Goal: Register for event/course

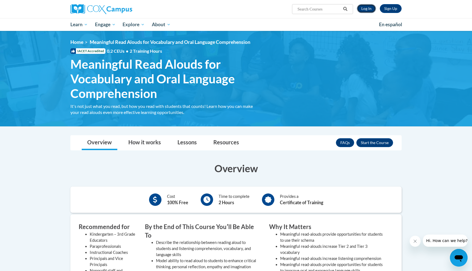
click at [366, 8] on link "Log In" at bounding box center [366, 8] width 19 height 9
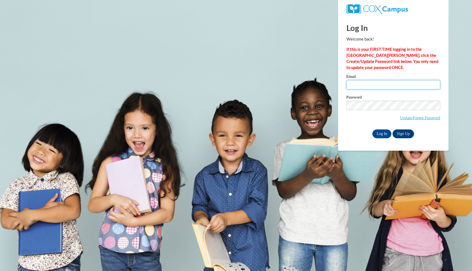
click at [366, 82] on input "Email" at bounding box center [394, 84] width 94 height 9
type input "hmzuni8651@ung.edu"
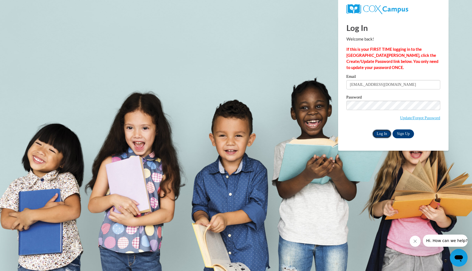
click at [379, 134] on input "Log In" at bounding box center [382, 134] width 19 height 9
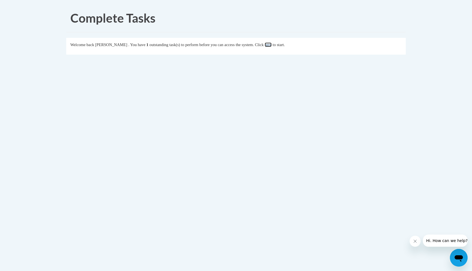
click at [272, 46] on link "here" at bounding box center [268, 45] width 7 height 4
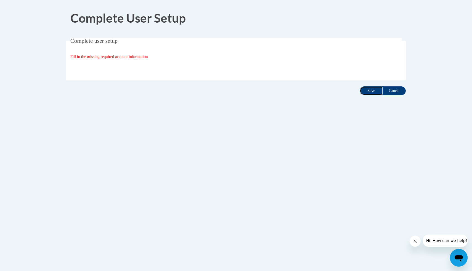
click at [368, 93] on input "Save" at bounding box center [371, 90] width 23 height 9
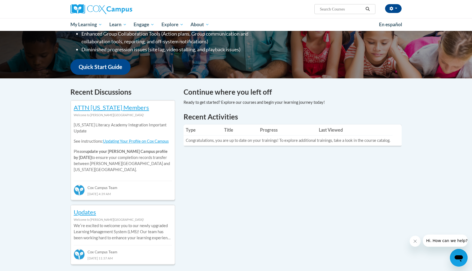
scroll to position [25, 0]
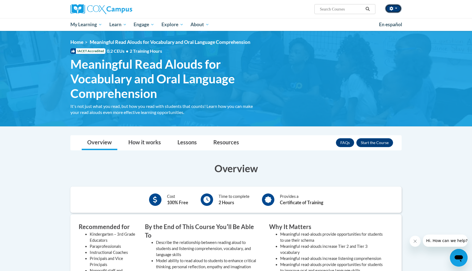
click at [397, 7] on button "button" at bounding box center [393, 8] width 17 height 9
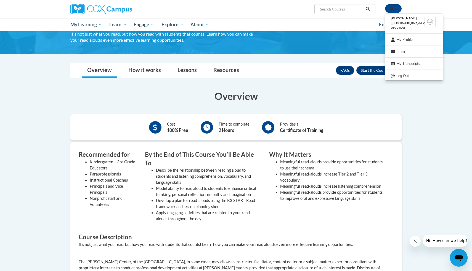
scroll to position [73, 0]
click at [328, 111] on div "Overview Cost 100% Free Time to complete 2 Hours Provides a Certificate of Trai…" at bounding box center [236, 201] width 340 height 225
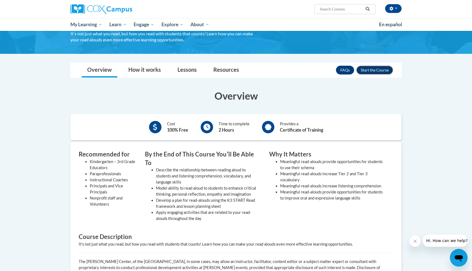
click at [369, 71] on button "Enroll" at bounding box center [375, 70] width 37 height 9
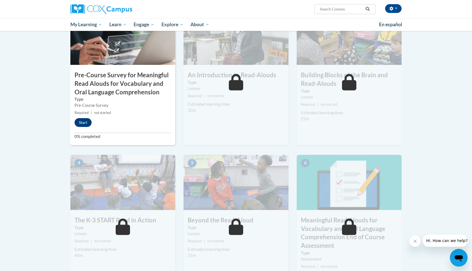
scroll to position [140, 0]
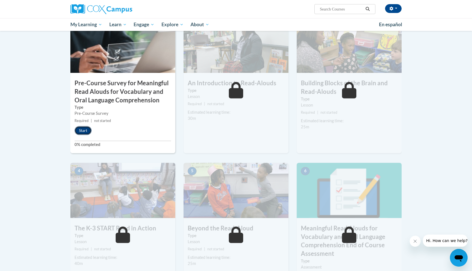
click at [81, 133] on button "Start" at bounding box center [83, 130] width 17 height 9
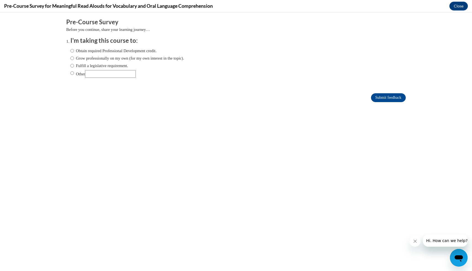
scroll to position [0, 0]
click at [74, 52] on label "Obtain required Professional Development credit." at bounding box center [113, 51] width 86 height 6
click at [74, 52] on input "Obtain required Professional Development credit." at bounding box center [72, 51] width 4 height 6
radio input "true"
click at [377, 95] on input "Submit feedback" at bounding box center [388, 97] width 35 height 9
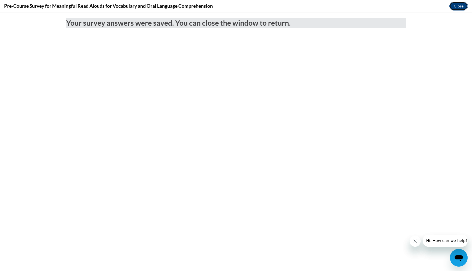
click at [458, 8] on button "Close" at bounding box center [459, 6] width 19 height 9
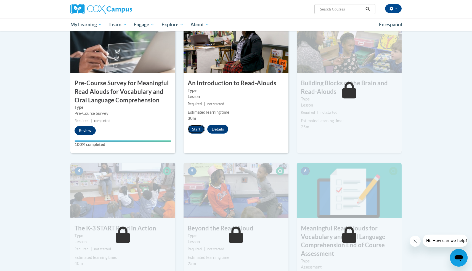
click at [197, 127] on button "Start" at bounding box center [196, 129] width 17 height 9
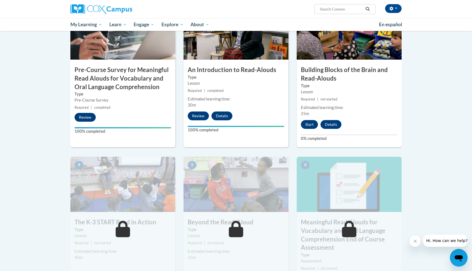
scroll to position [153, 0]
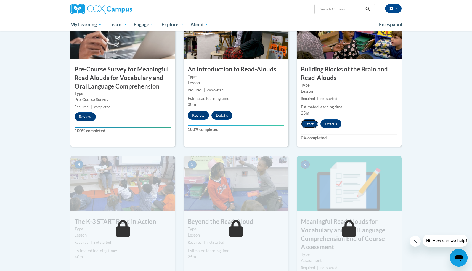
click at [312, 126] on button "Start" at bounding box center [309, 124] width 17 height 9
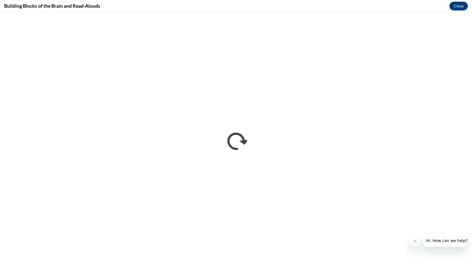
scroll to position [0, 0]
